Goal: Book appointment/travel/reservation

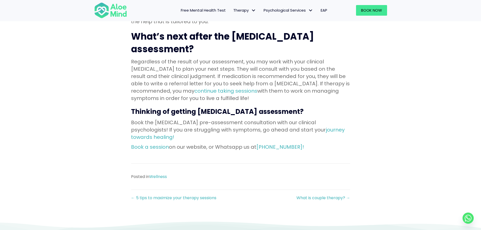
scroll to position [631, 0]
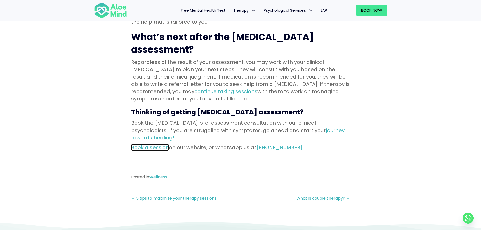
click at [156, 144] on link "Book a session" at bounding box center [150, 147] width 38 height 7
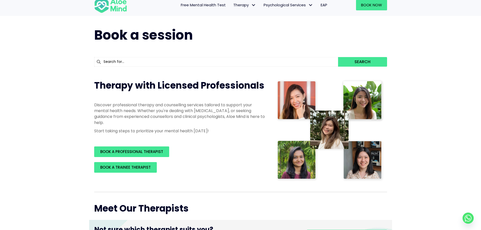
scroll to position [25, 0]
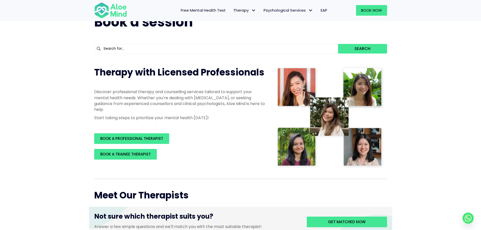
click at [280, 55] on div "Search" at bounding box center [240, 48] width 293 height 15
click at [280, 49] on input "text" at bounding box center [216, 49] width 244 height 10
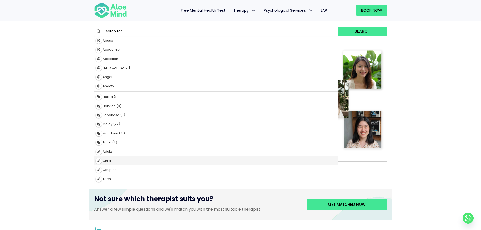
scroll to position [50, 0]
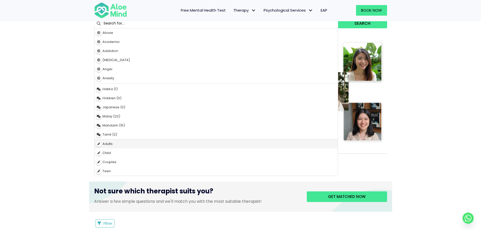
click at [149, 143] on div "Adults" at bounding box center [215, 143] width 243 height 9
type input "Adults"
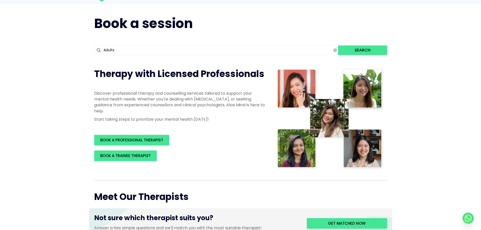
scroll to position [0, 0]
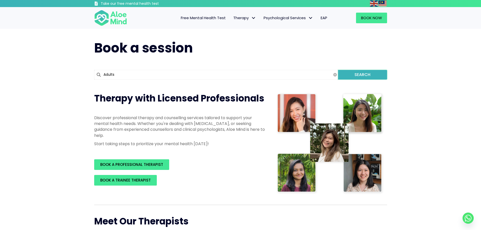
click at [367, 76] on button "Search" at bounding box center [362, 75] width 49 height 10
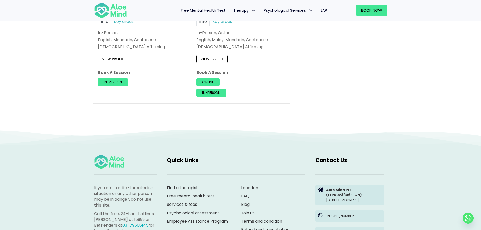
scroll to position [2236, 0]
